Goal: Register for event/course

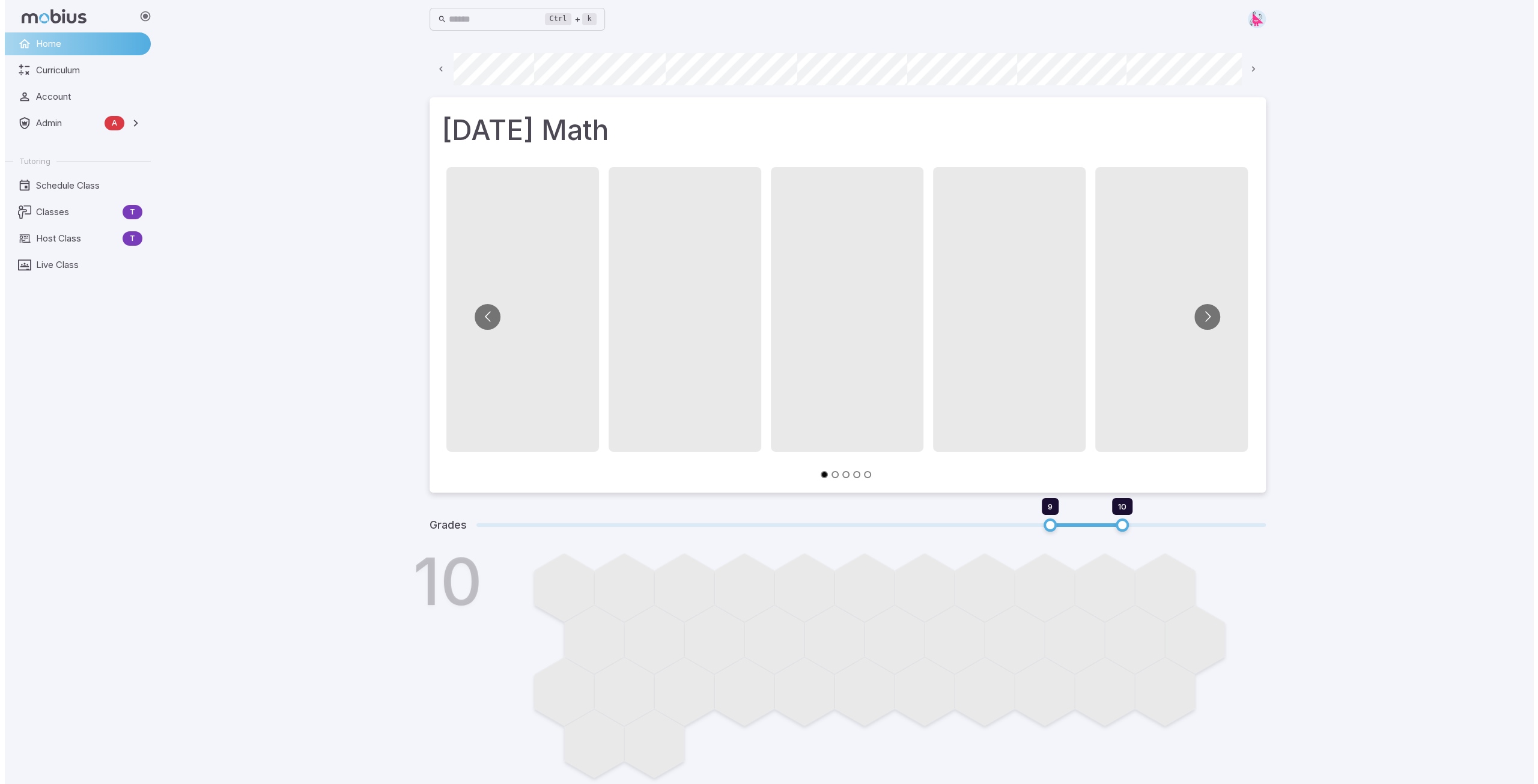
scroll to position [0, 646]
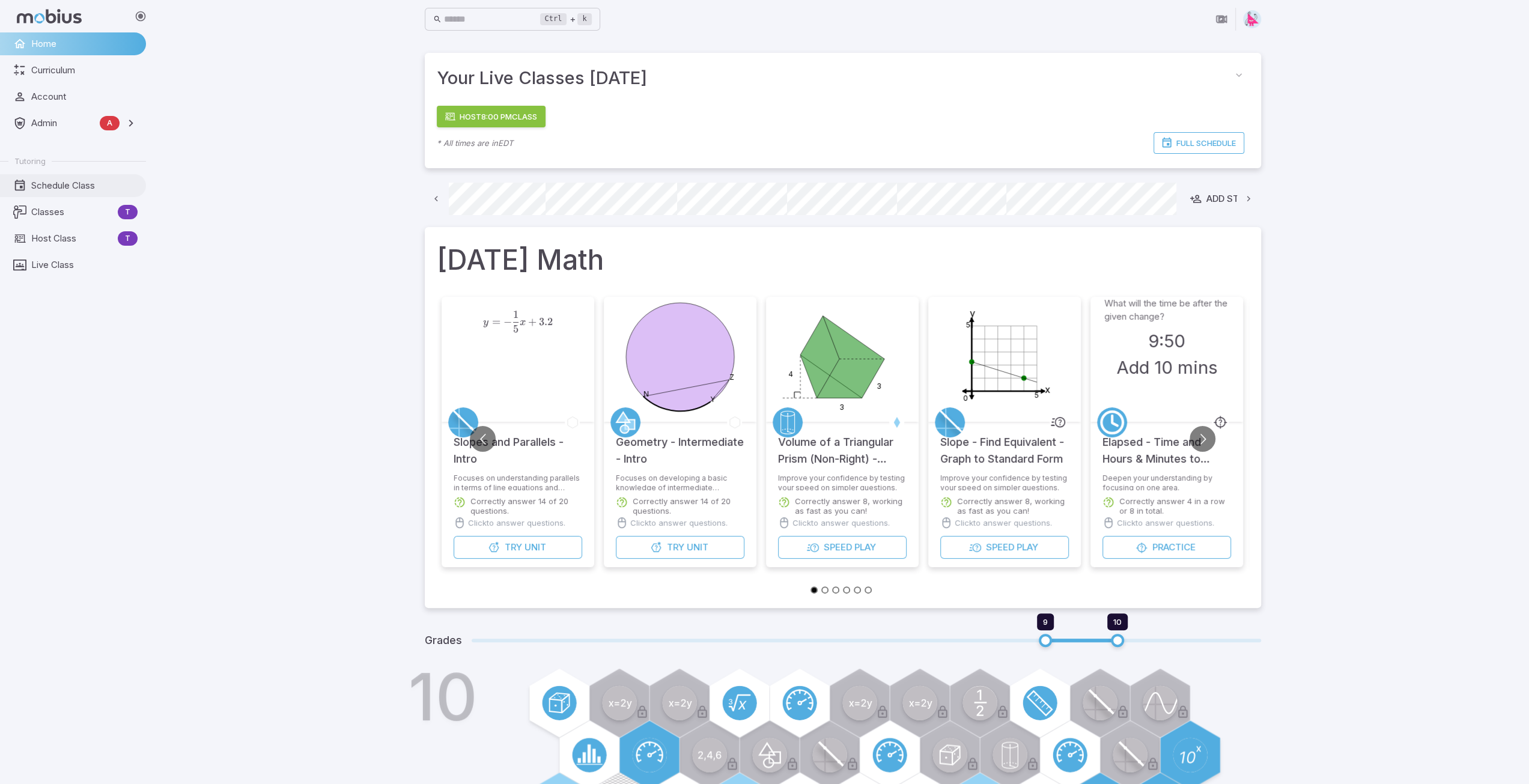
click at [64, 182] on span "Schedule Class" at bounding box center [84, 185] width 106 height 13
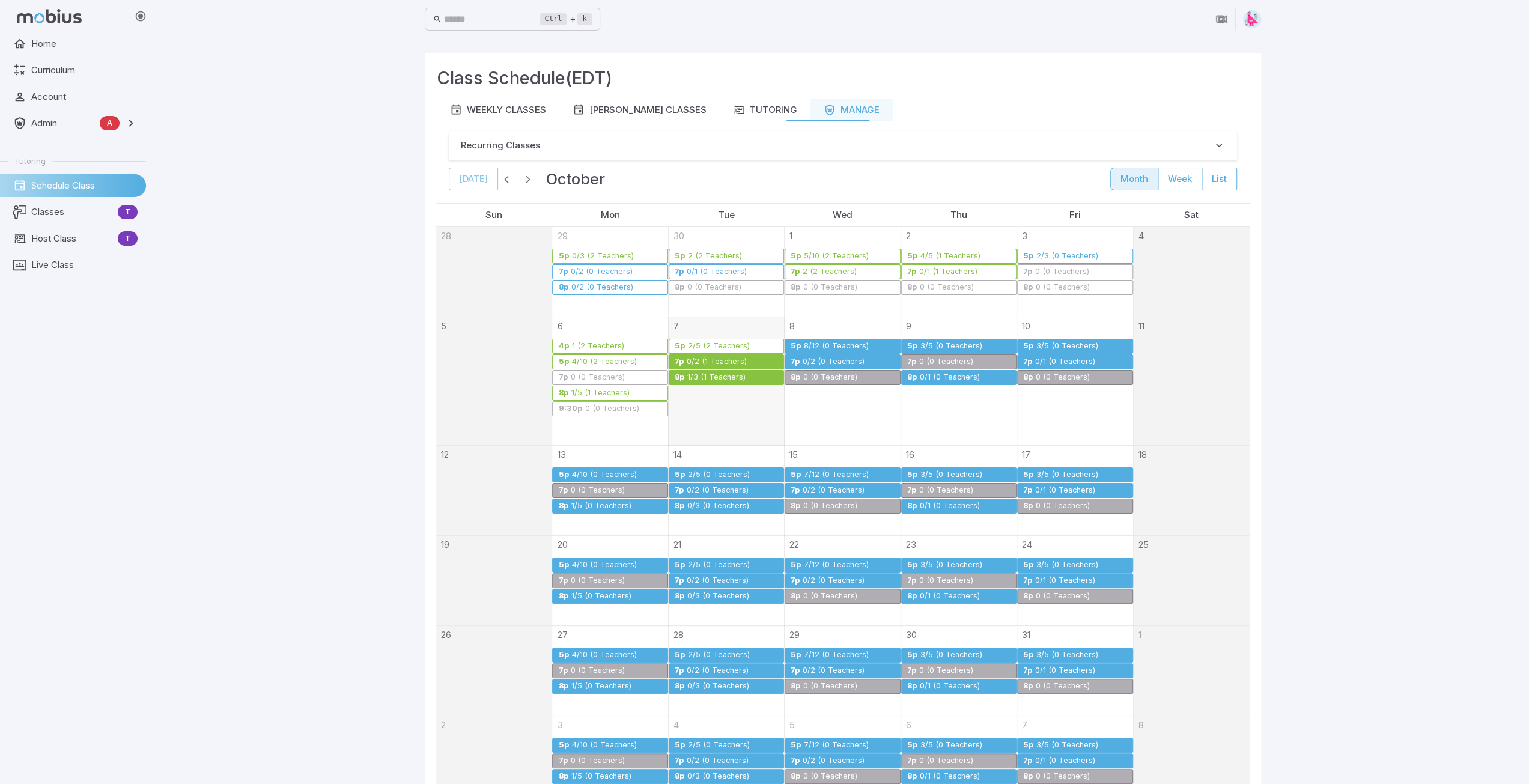
click at [723, 359] on div "0/2 (1 Teachers)" at bounding box center [716, 361] width 61 height 9
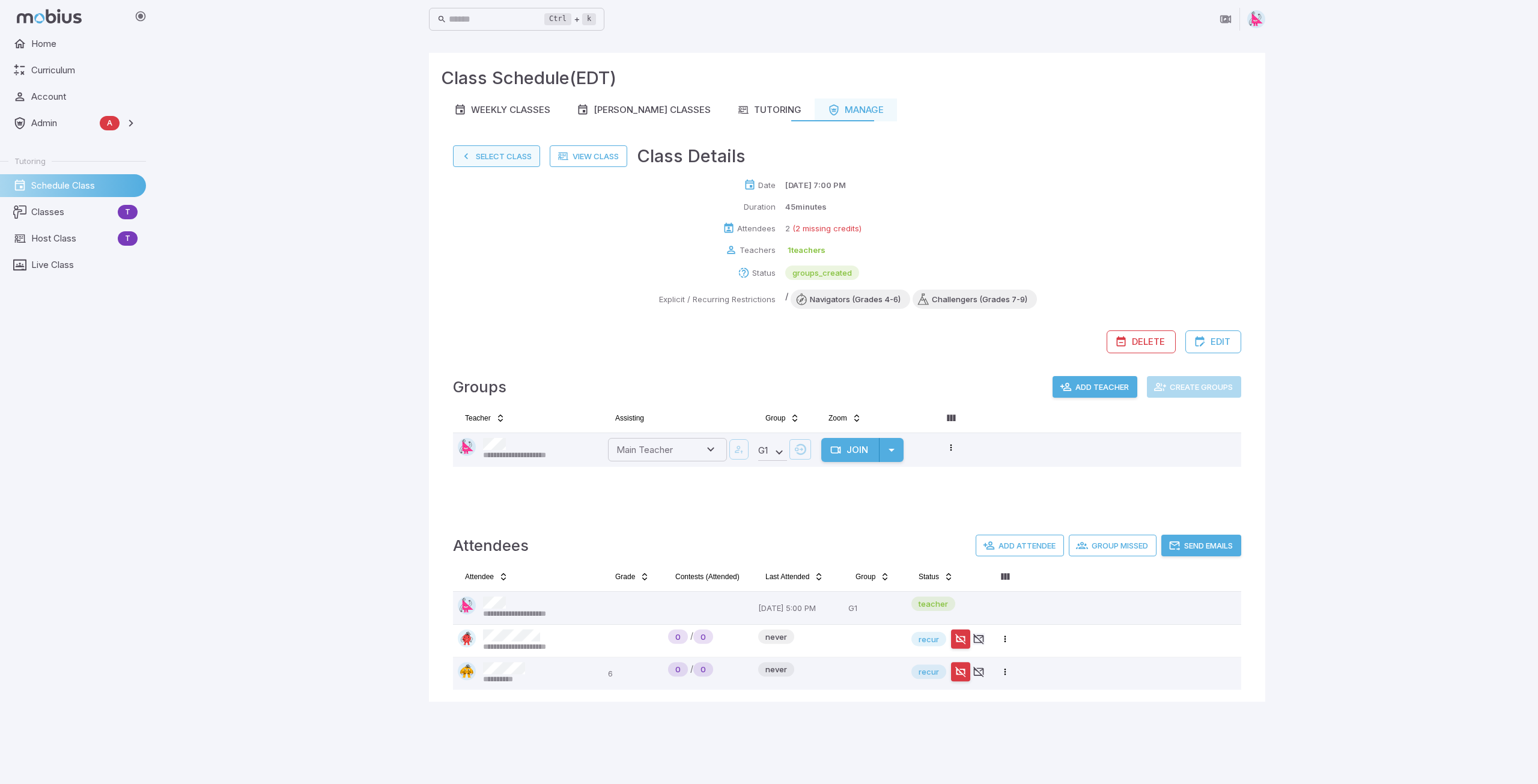
click at [498, 155] on button "Select Class" at bounding box center [496, 156] width 87 height 22
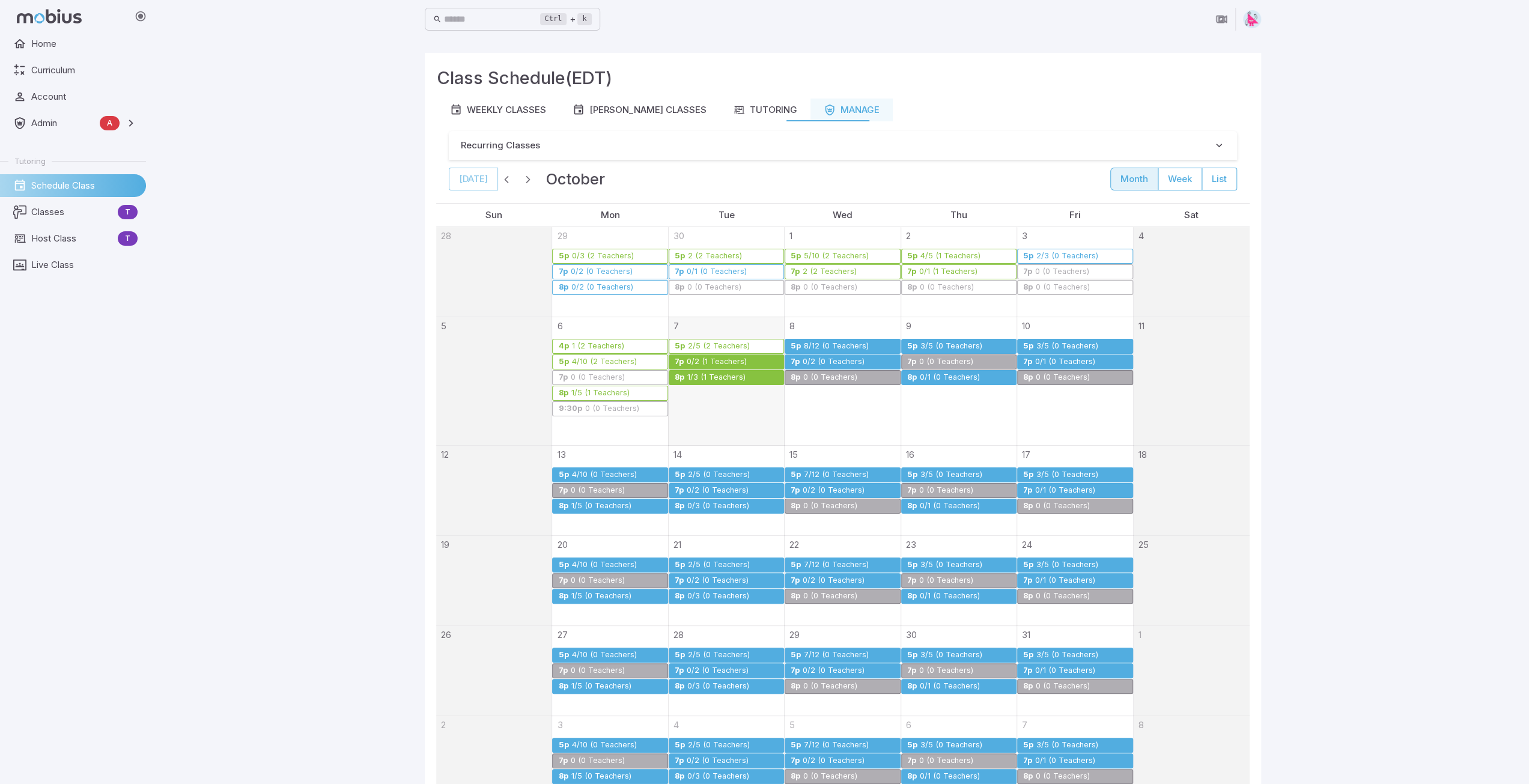
click at [711, 376] on div "1/3 (1 Teachers)" at bounding box center [716, 377] width 59 height 9
